Goal: Task Accomplishment & Management: Manage account settings

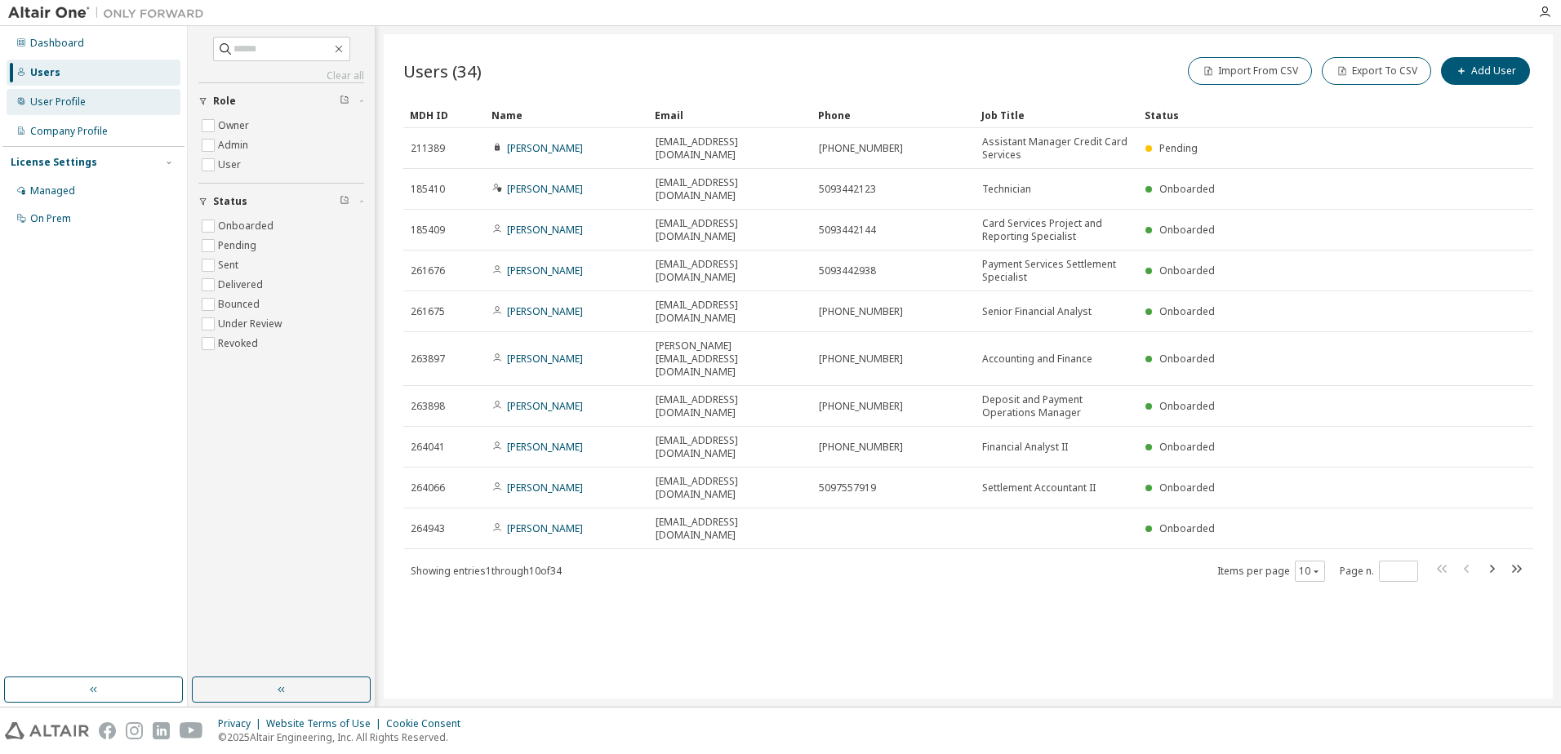
click at [82, 105] on div "User Profile" at bounding box center [58, 102] width 56 height 13
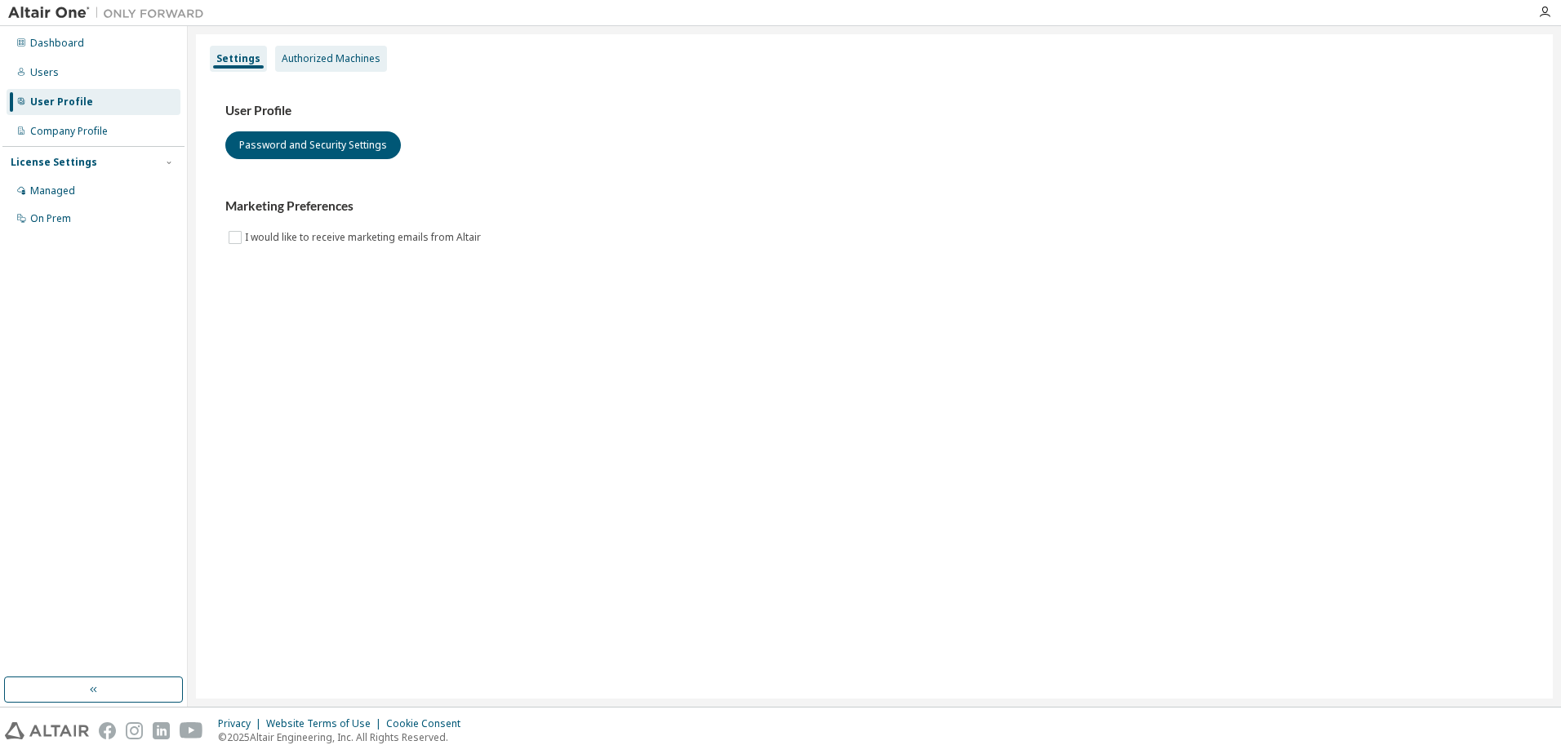
drag, startPoint x: 332, startPoint y: 56, endPoint x: 315, endPoint y: 61, distance: 17.8
click at [332, 56] on div "Authorized Machines" at bounding box center [331, 58] width 99 height 13
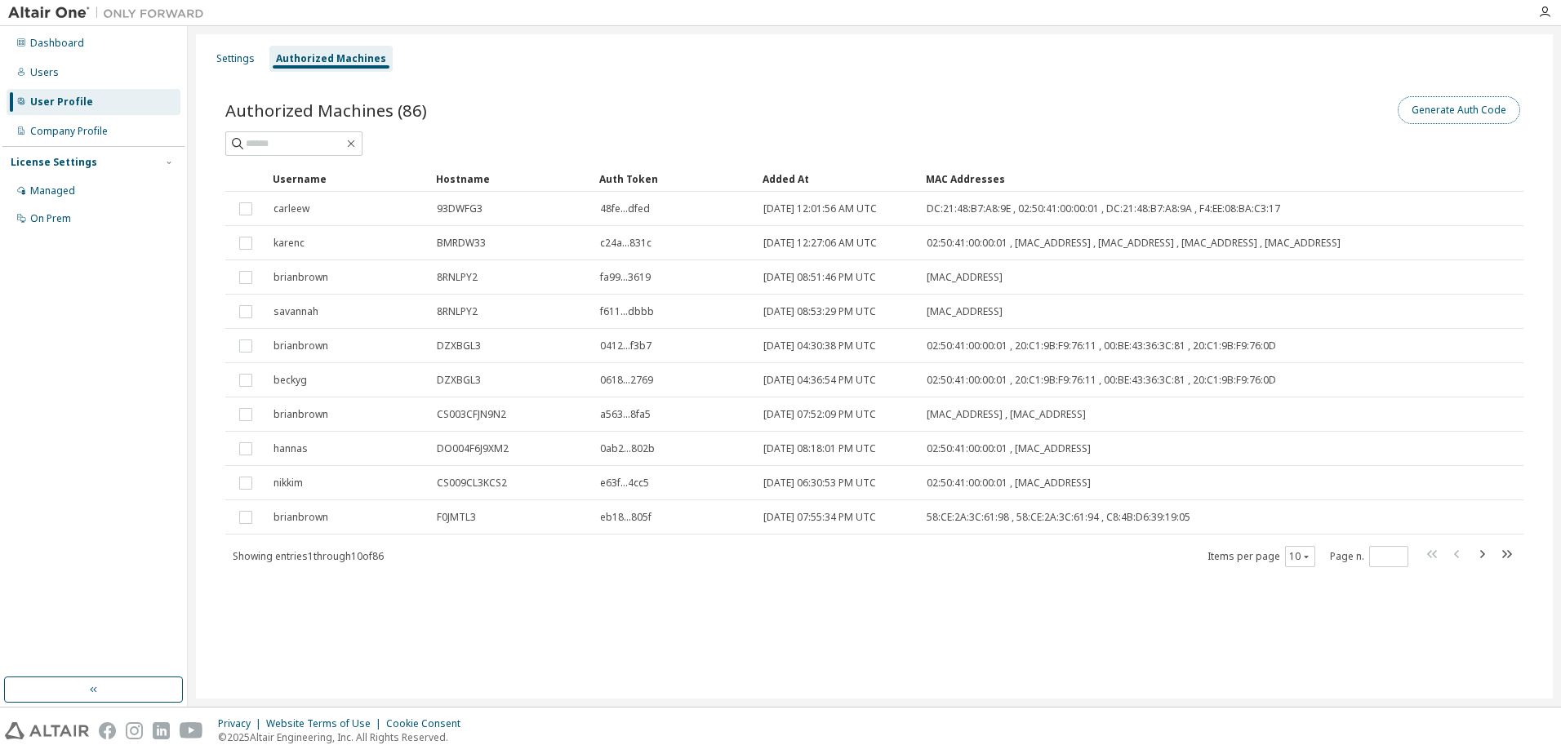
click at [1448, 110] on button "Generate Auth Code" at bounding box center [1458, 110] width 122 height 28
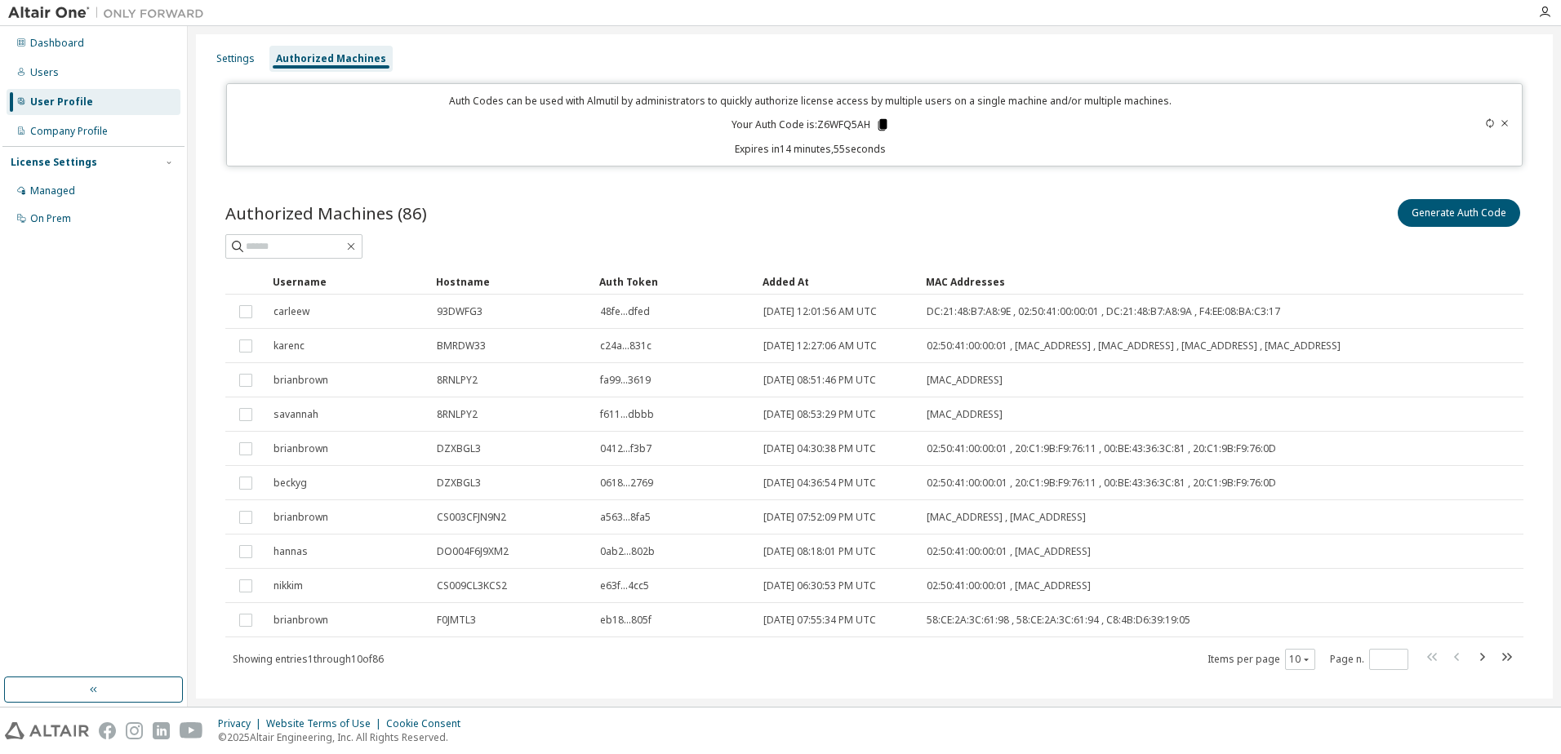
click at [882, 122] on icon at bounding box center [881, 124] width 9 height 11
click at [643, 188] on div "Authorized Machines (86) Generate Auth Code Clear Load Save Save As Field Opera…" at bounding box center [874, 444] width 1337 height 537
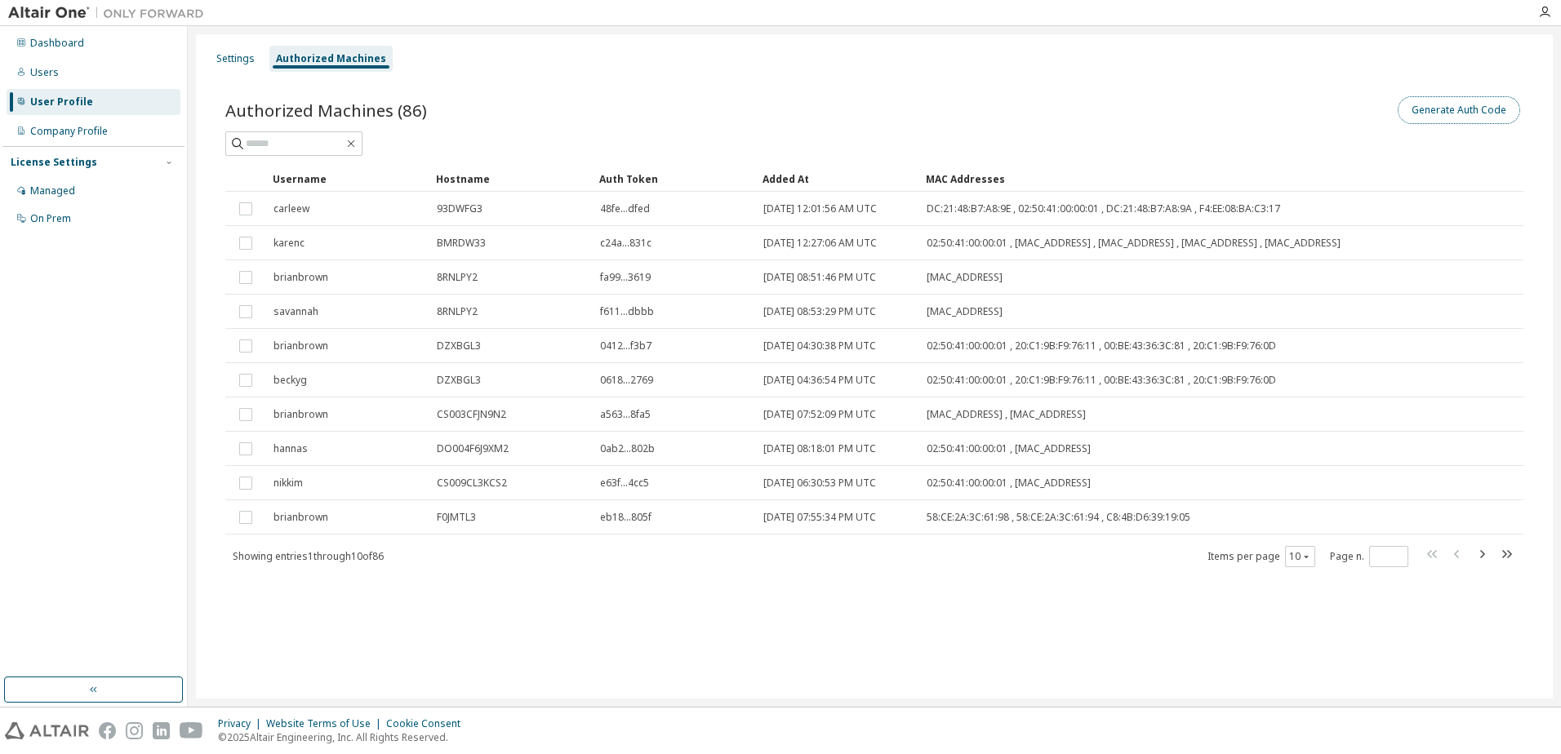
click at [1473, 107] on button "Generate Auth Code" at bounding box center [1458, 110] width 122 height 28
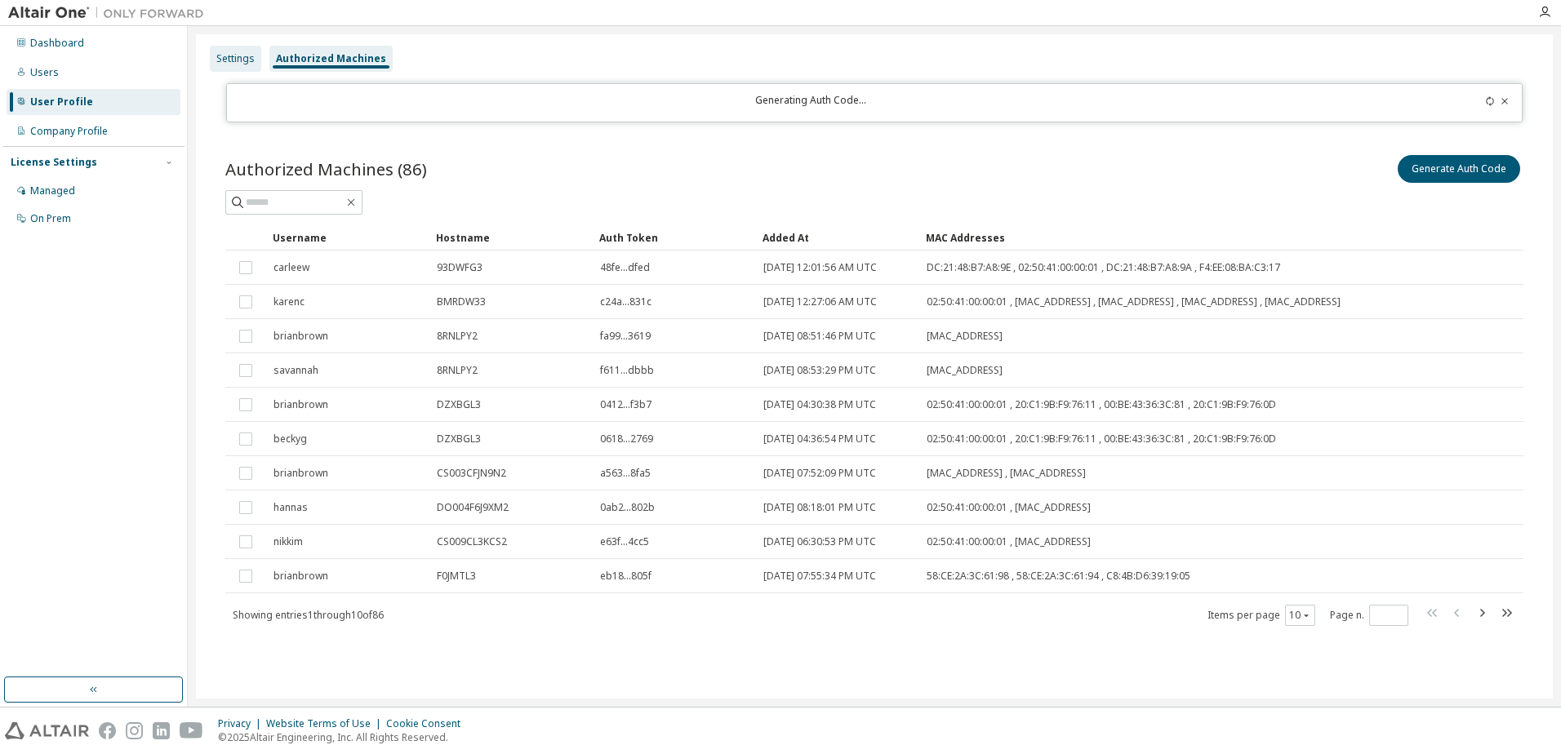
click at [246, 59] on div "Settings" at bounding box center [235, 58] width 38 height 13
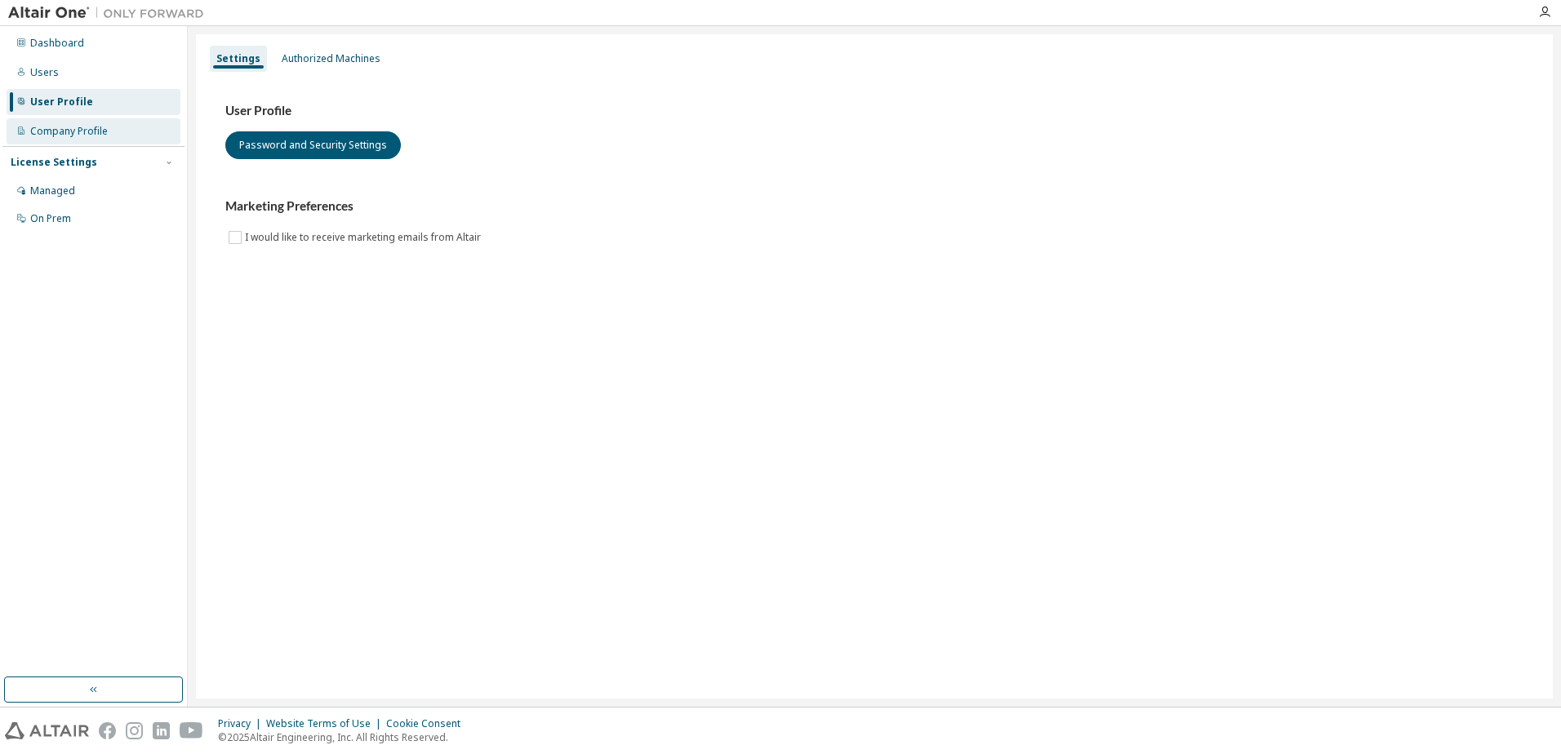
click at [33, 129] on div "Company Profile" at bounding box center [69, 131] width 78 height 13
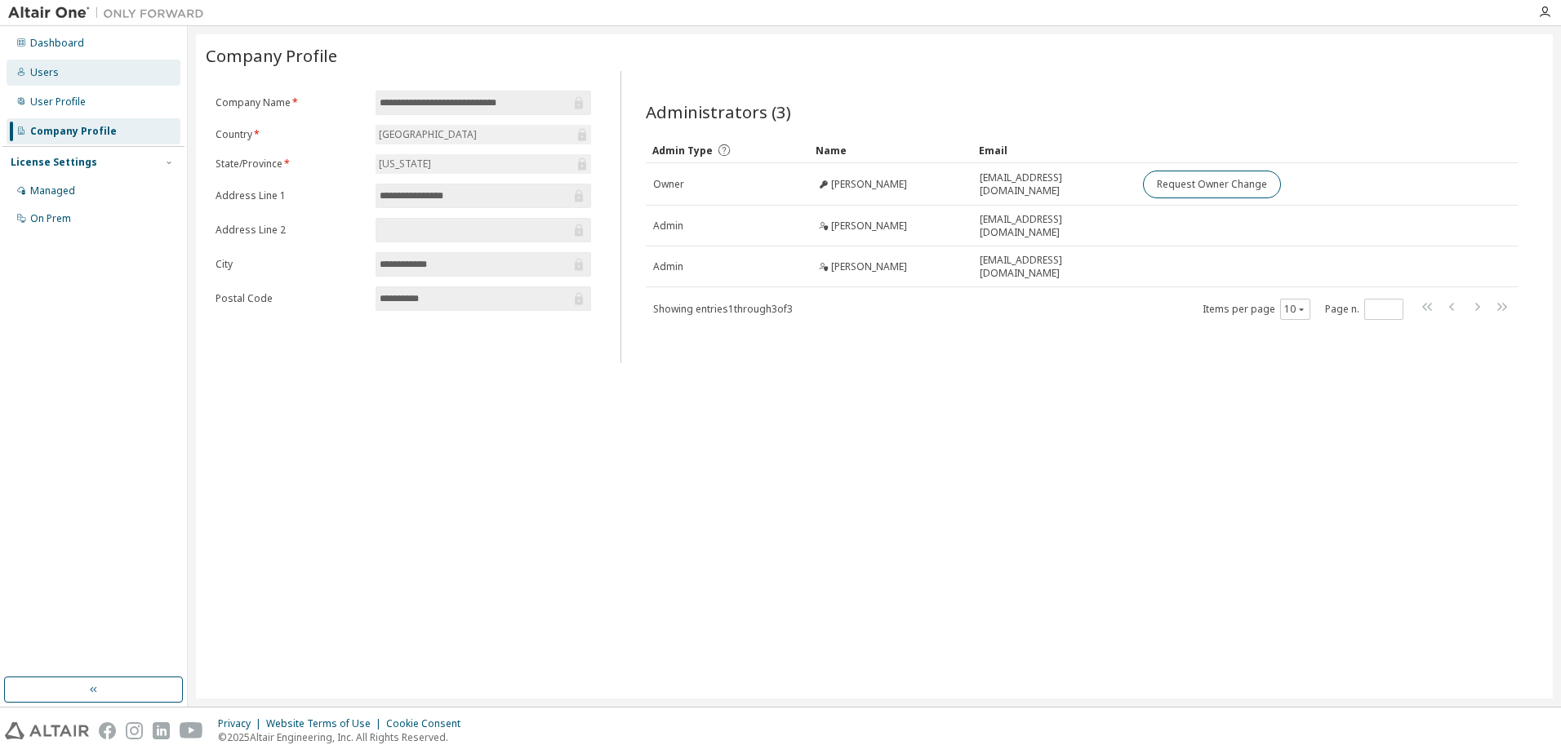
click at [51, 79] on div "Users" at bounding box center [94, 73] width 174 height 26
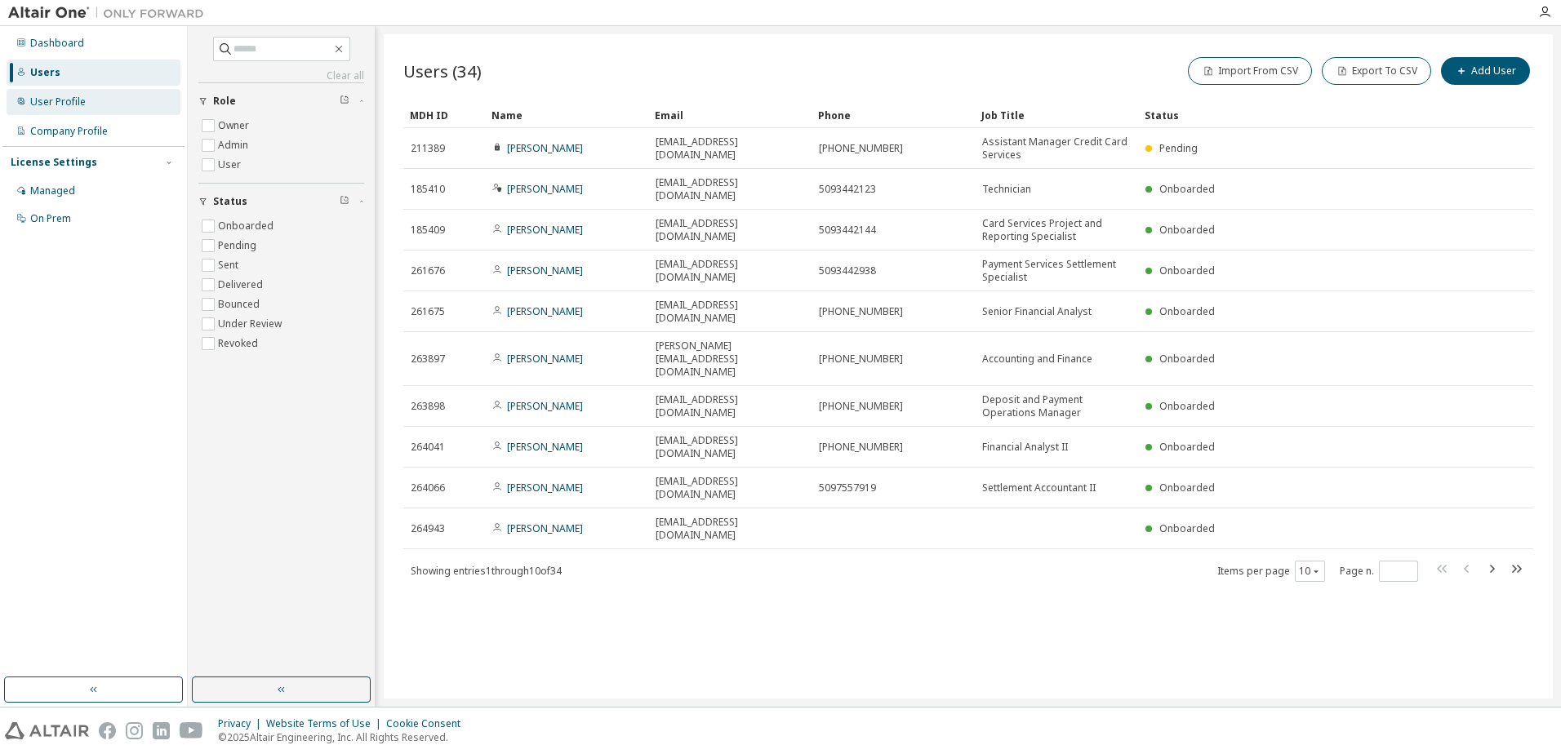
click at [51, 108] on div "User Profile" at bounding box center [58, 102] width 56 height 13
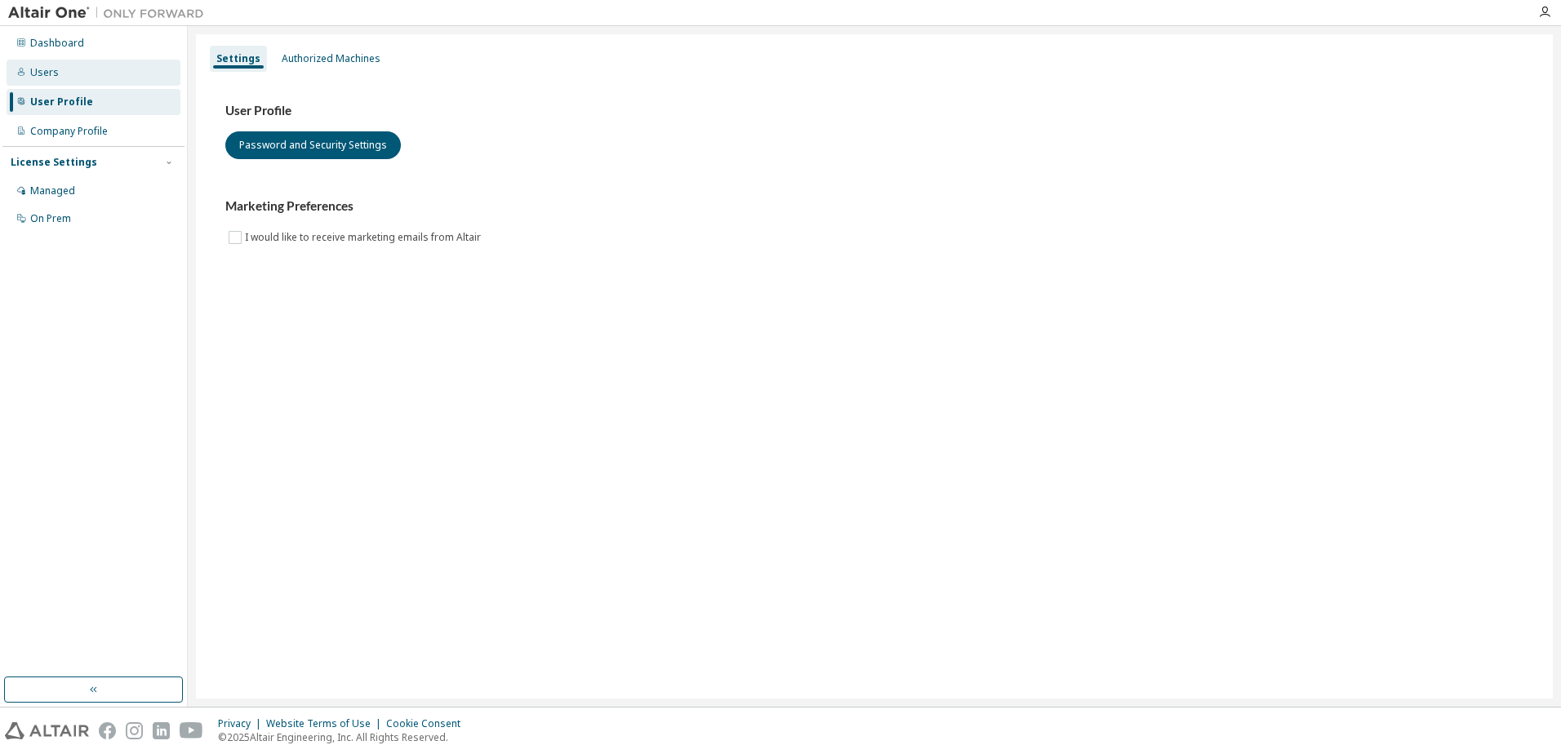
click at [52, 80] on div "Users" at bounding box center [94, 73] width 174 height 26
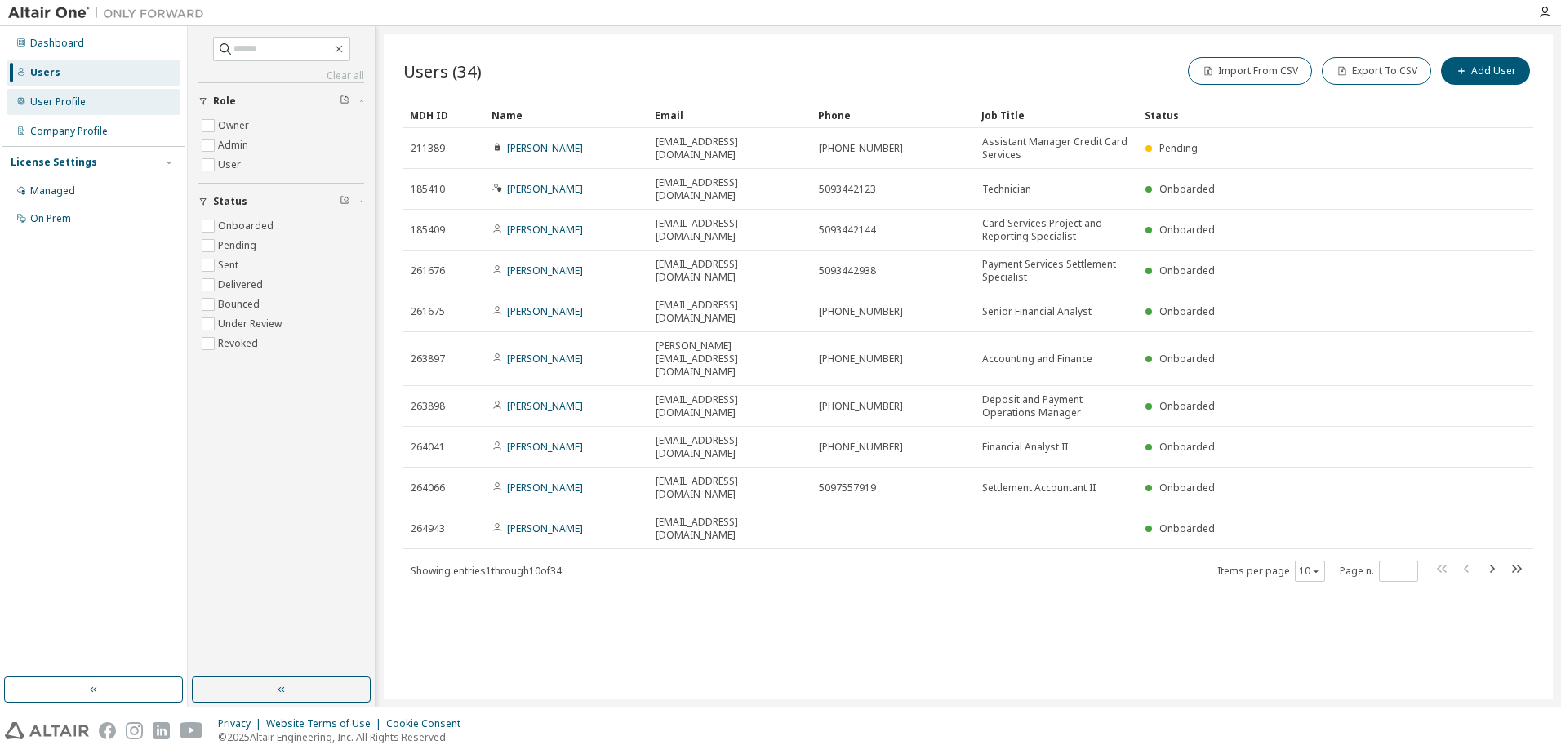
click at [100, 100] on div "User Profile" at bounding box center [94, 102] width 174 height 26
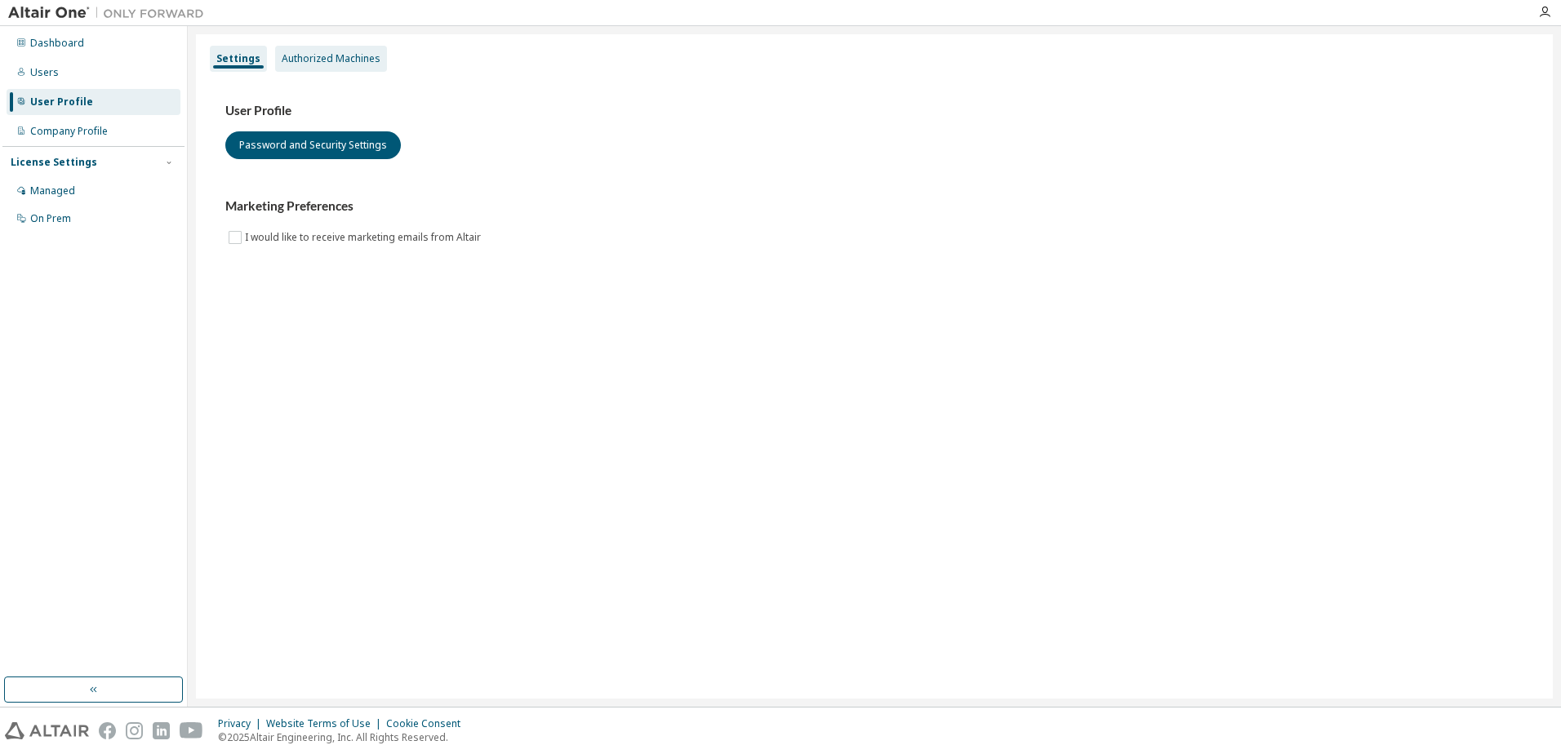
click at [301, 62] on div "Authorized Machines" at bounding box center [331, 58] width 99 height 13
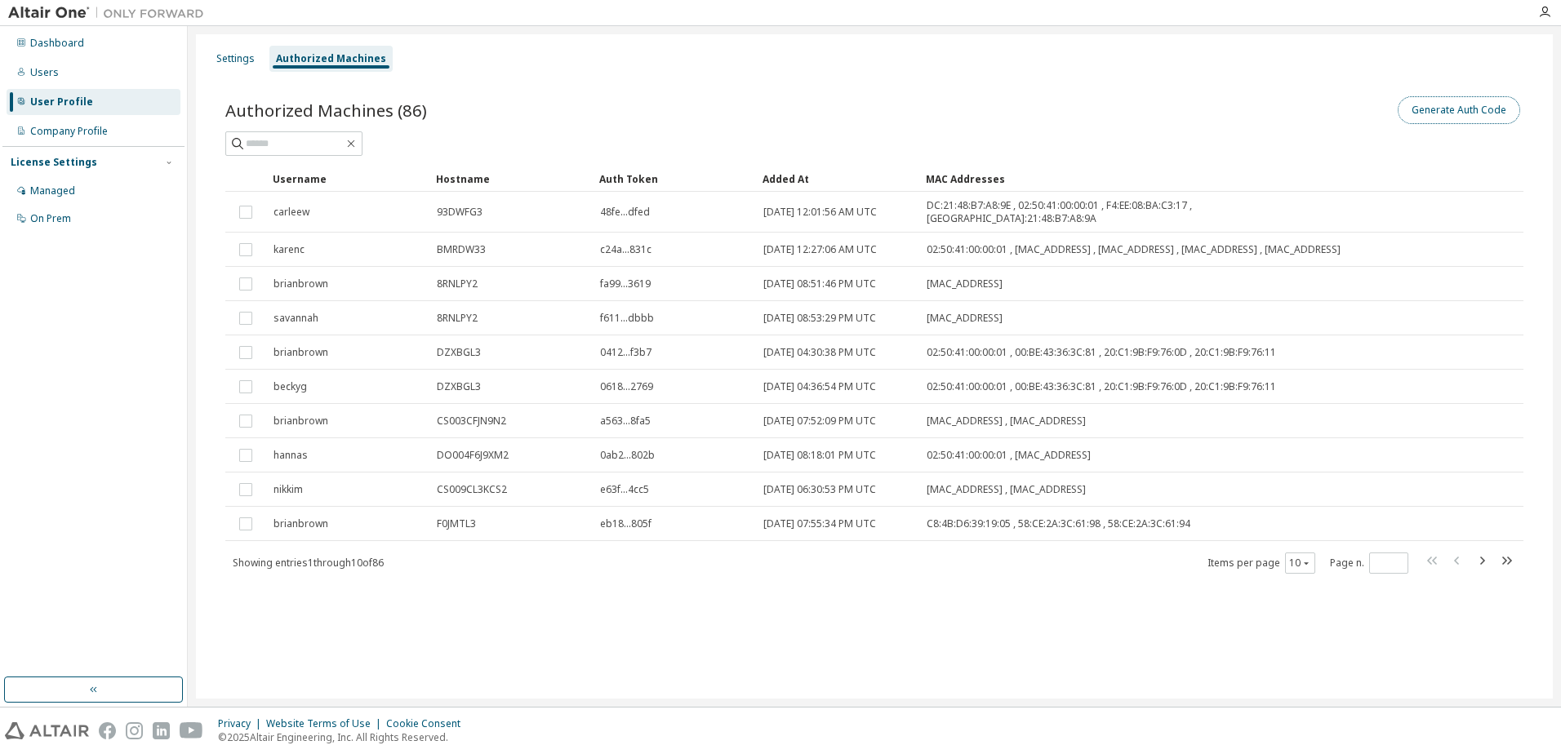
click at [1436, 109] on button "Generate Auth Code" at bounding box center [1458, 110] width 122 height 28
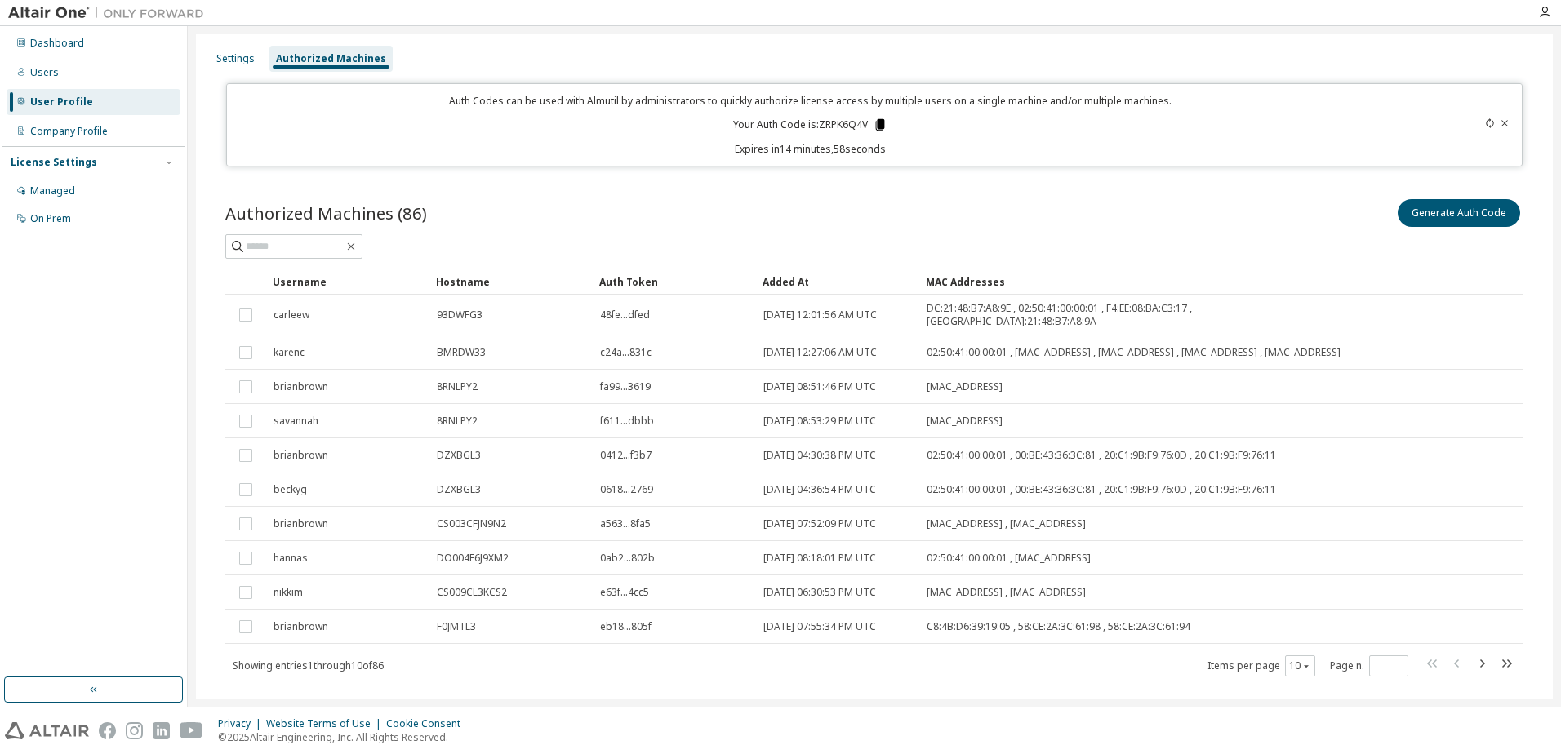
click at [877, 122] on icon at bounding box center [880, 124] width 9 height 11
click at [871, 189] on div "Authorized Machines (86) Generate Auth Code Clear Load Save Save As Field Opera…" at bounding box center [874, 448] width 1337 height 544
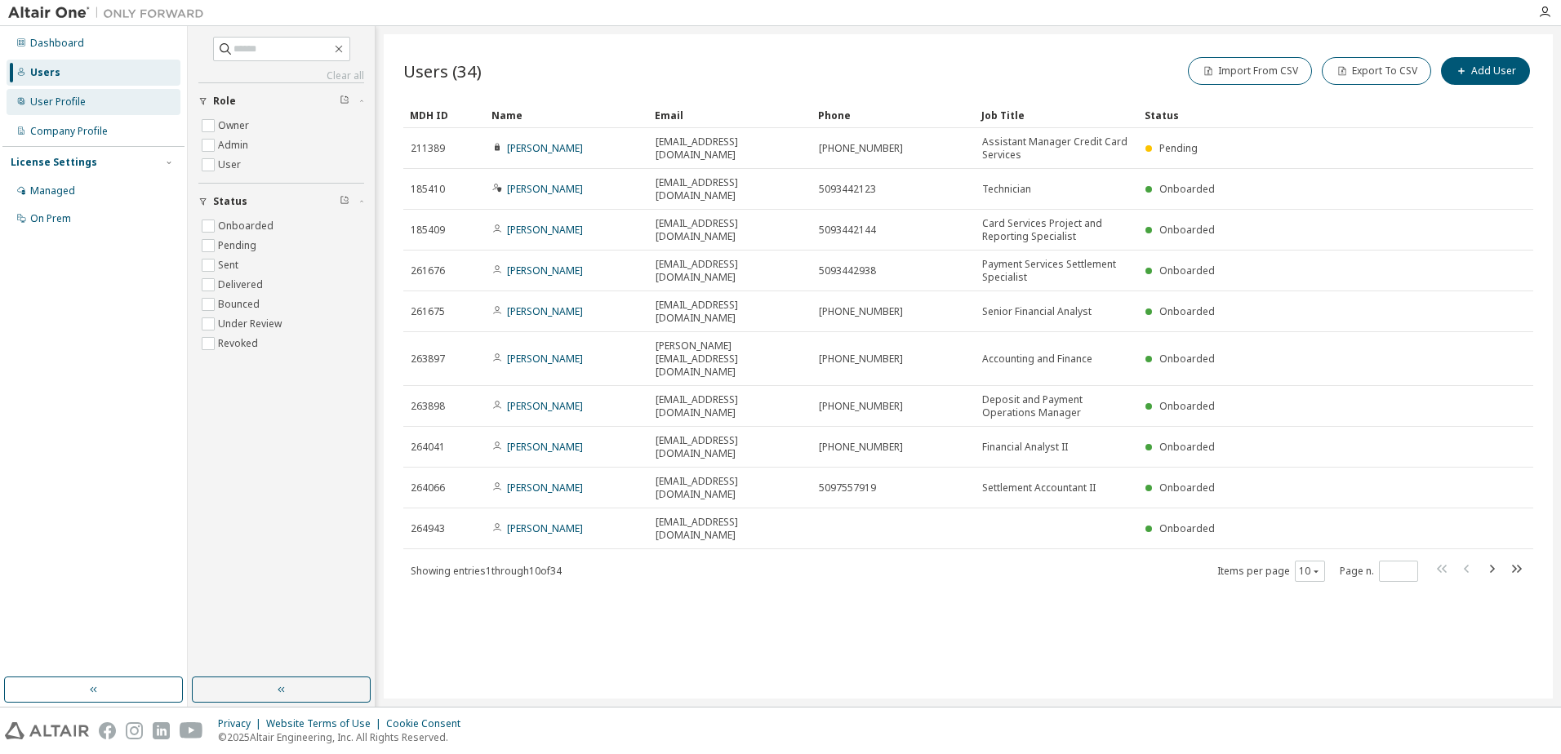
drag, startPoint x: 77, startPoint y: 102, endPoint x: 96, endPoint y: 91, distance: 22.0
click at [77, 102] on div "User Profile" at bounding box center [58, 102] width 56 height 13
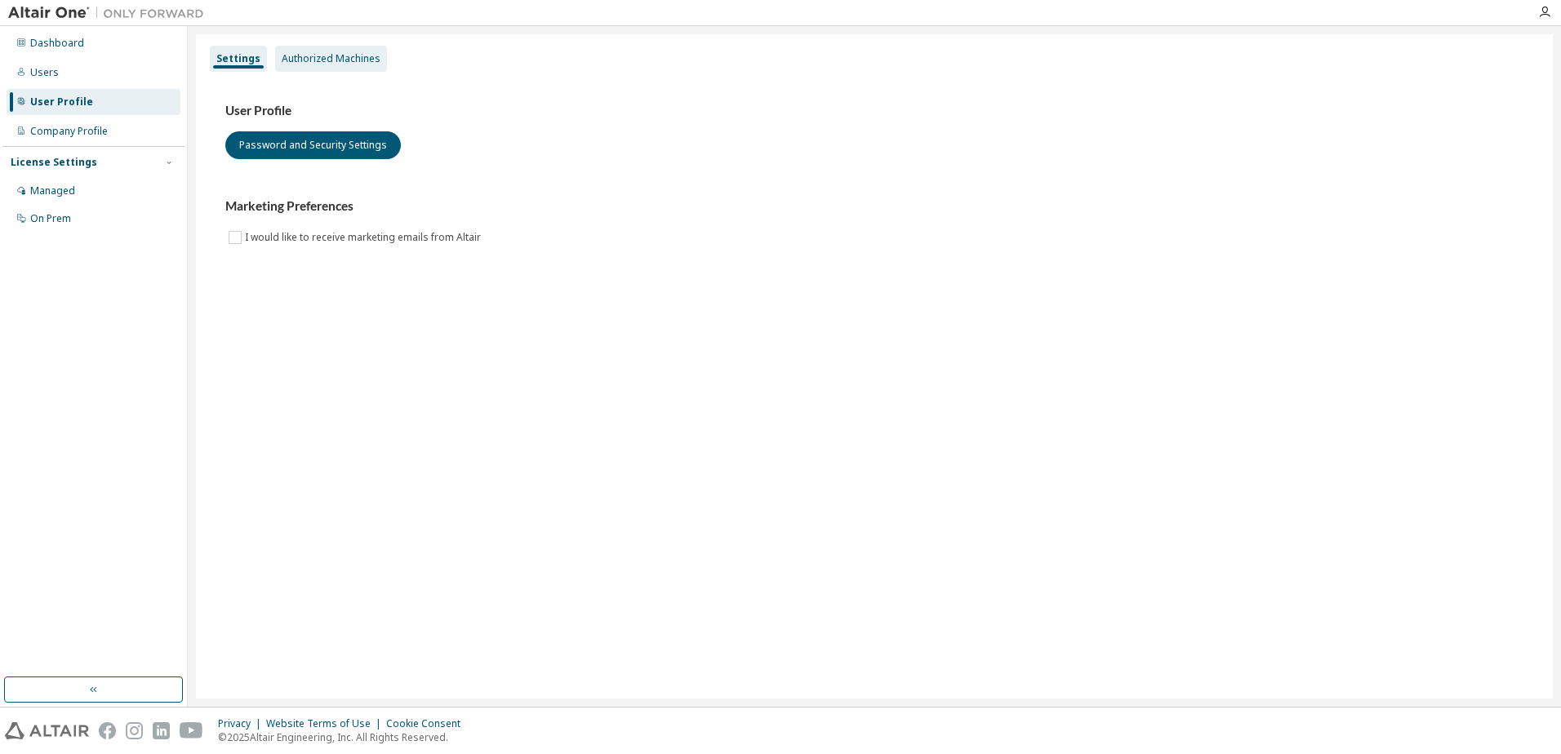
click at [327, 65] on div "Authorized Machines" at bounding box center [331, 59] width 112 height 26
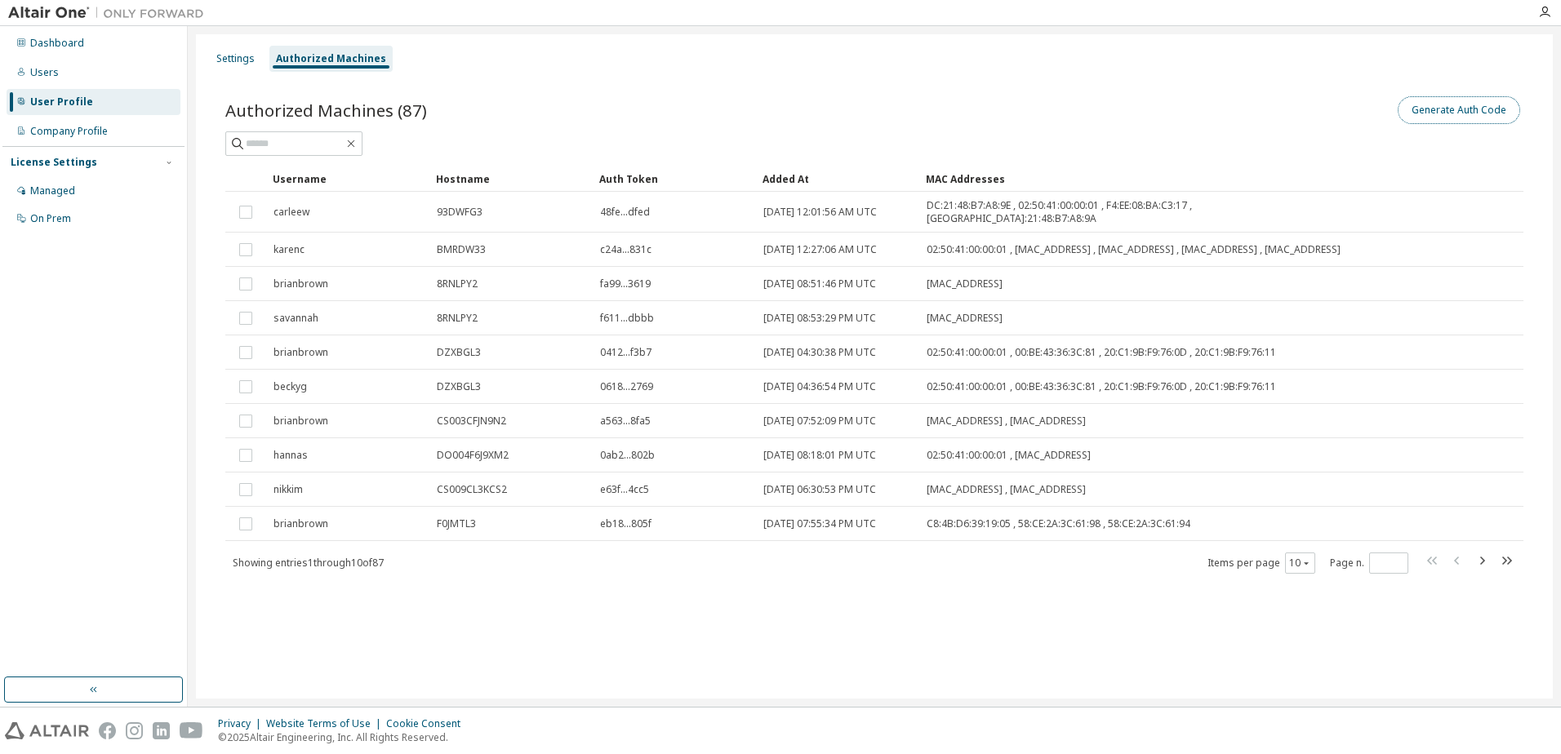
click at [1466, 117] on button "Generate Auth Code" at bounding box center [1458, 110] width 122 height 28
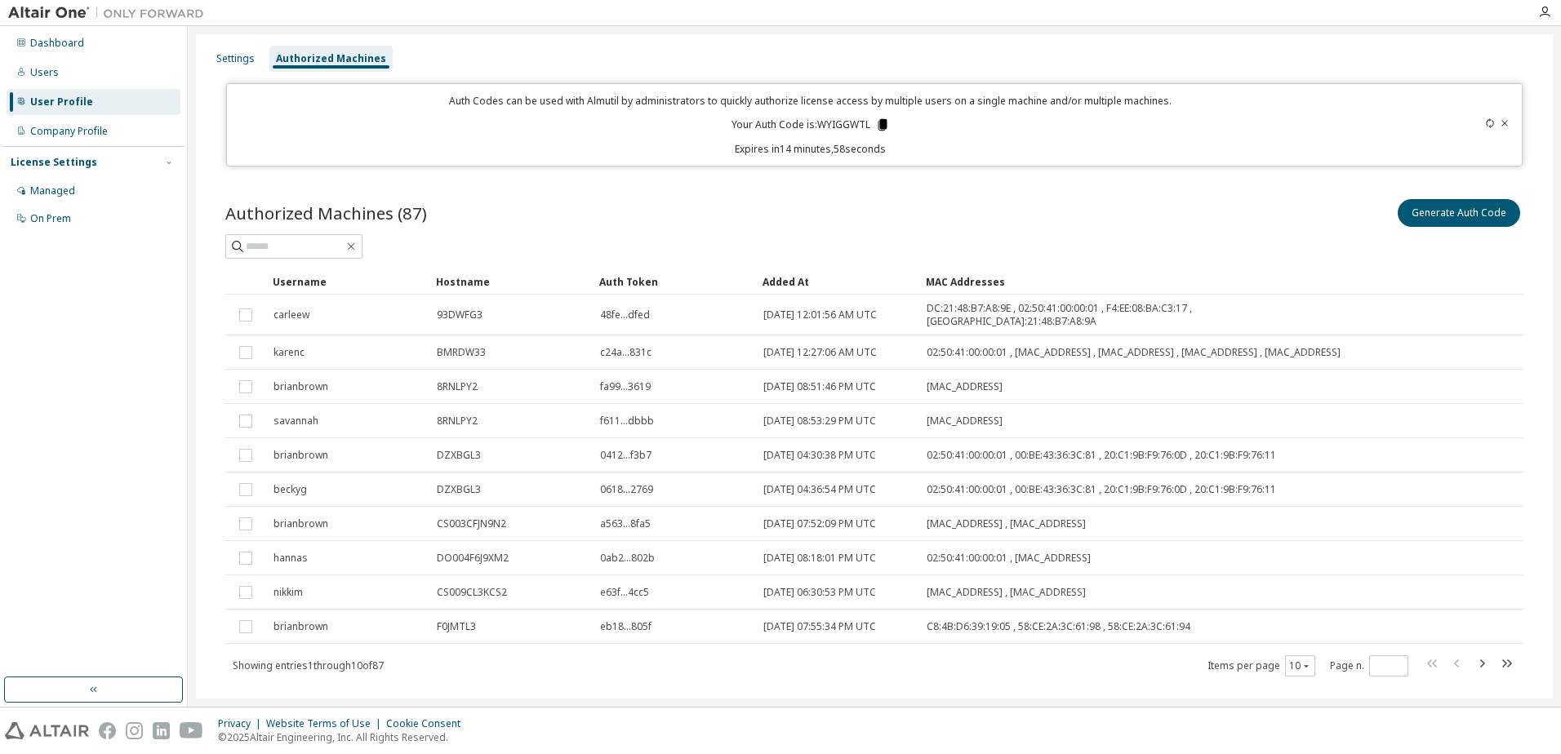
click at [878, 125] on icon at bounding box center [881, 124] width 9 height 11
